Goal: Find specific page/section: Find specific page/section

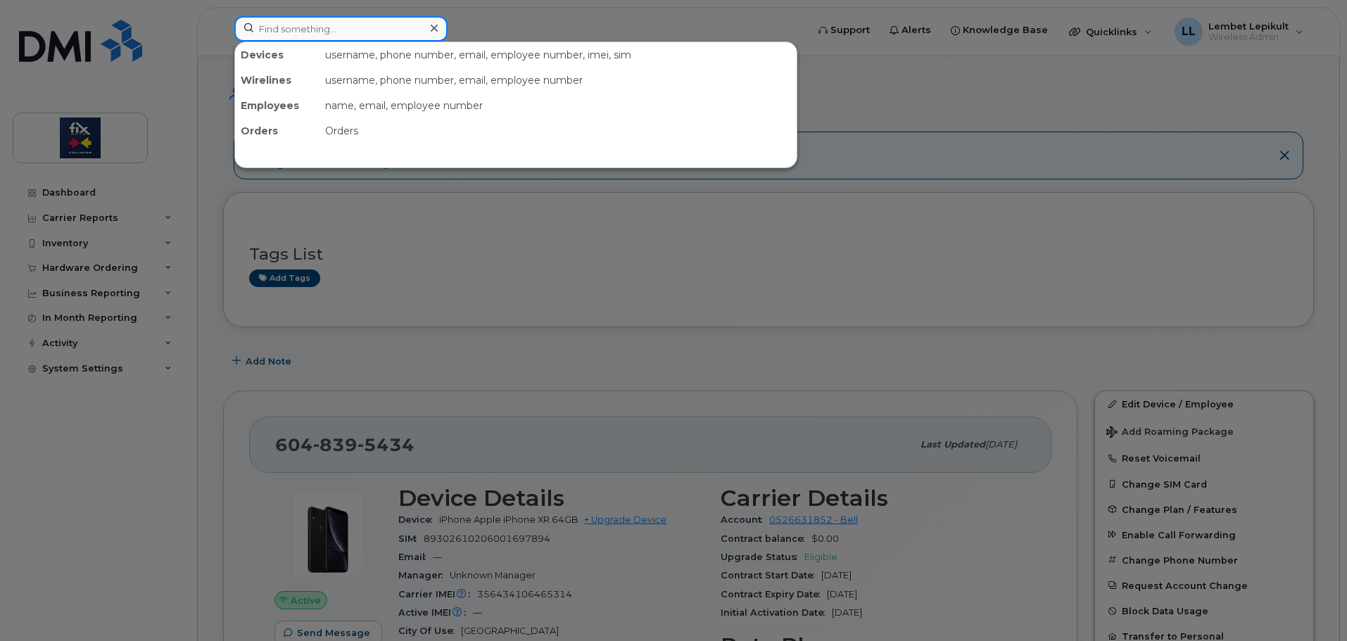
click at [381, 34] on input at bounding box center [340, 28] width 213 height 25
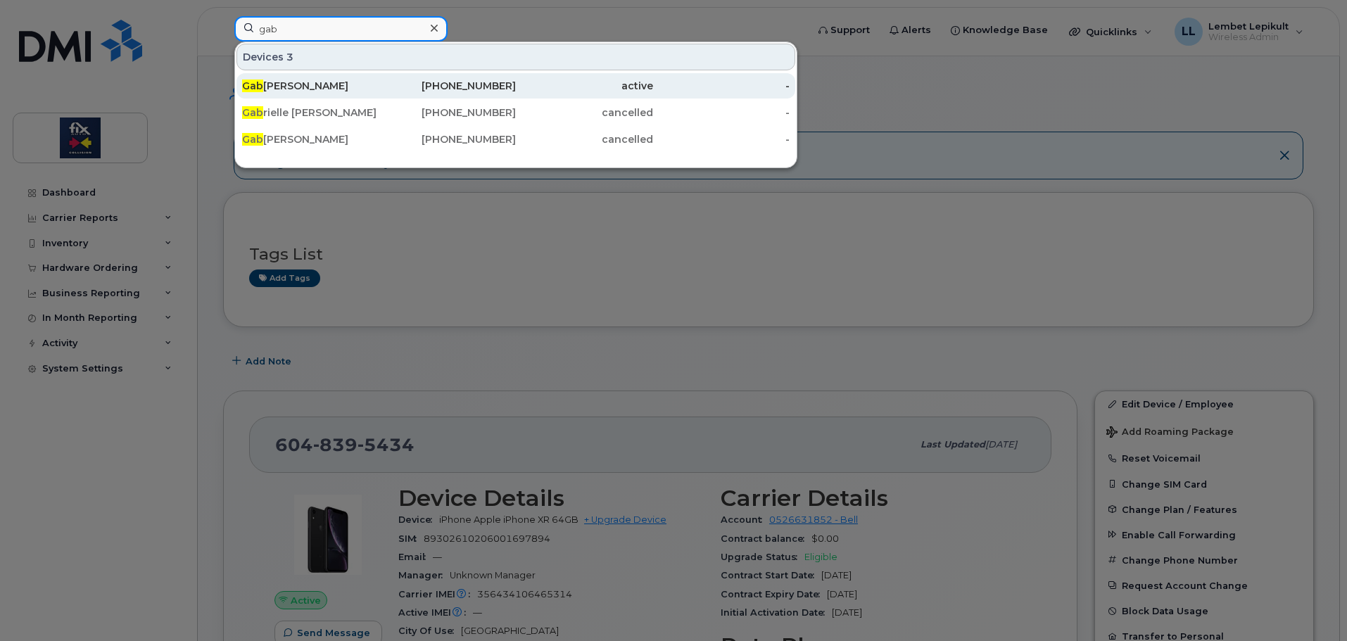
type input "gab"
click at [315, 87] on div "[PERSON_NAME]" at bounding box center [310, 86] width 137 height 14
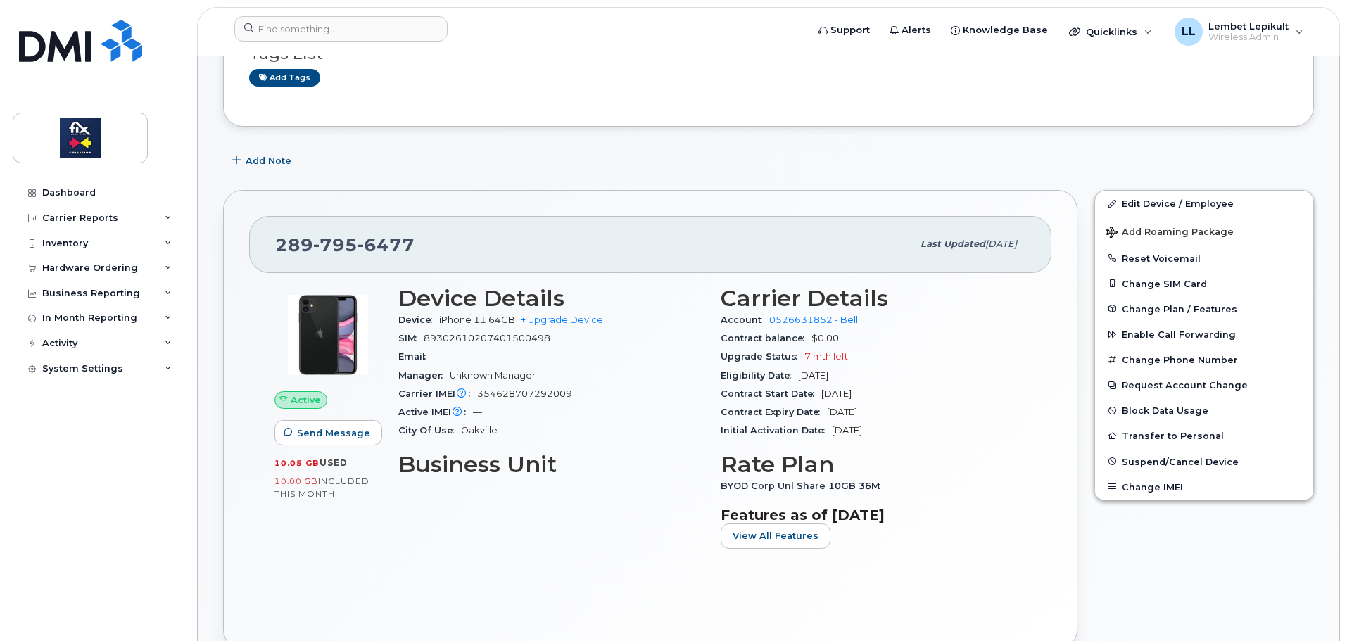
scroll to position [141, 0]
